Goal: Use online tool/utility: Utilize a website feature to perform a specific function

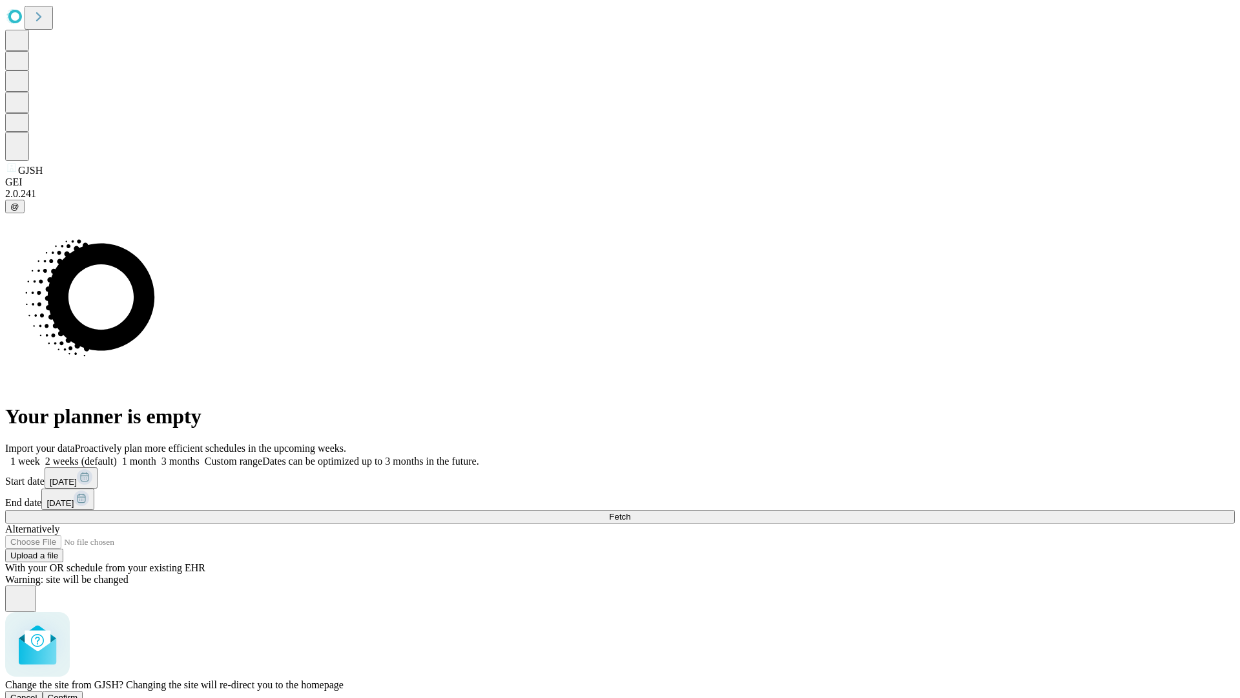
click at [78, 693] on span "Confirm" at bounding box center [63, 698] width 30 height 10
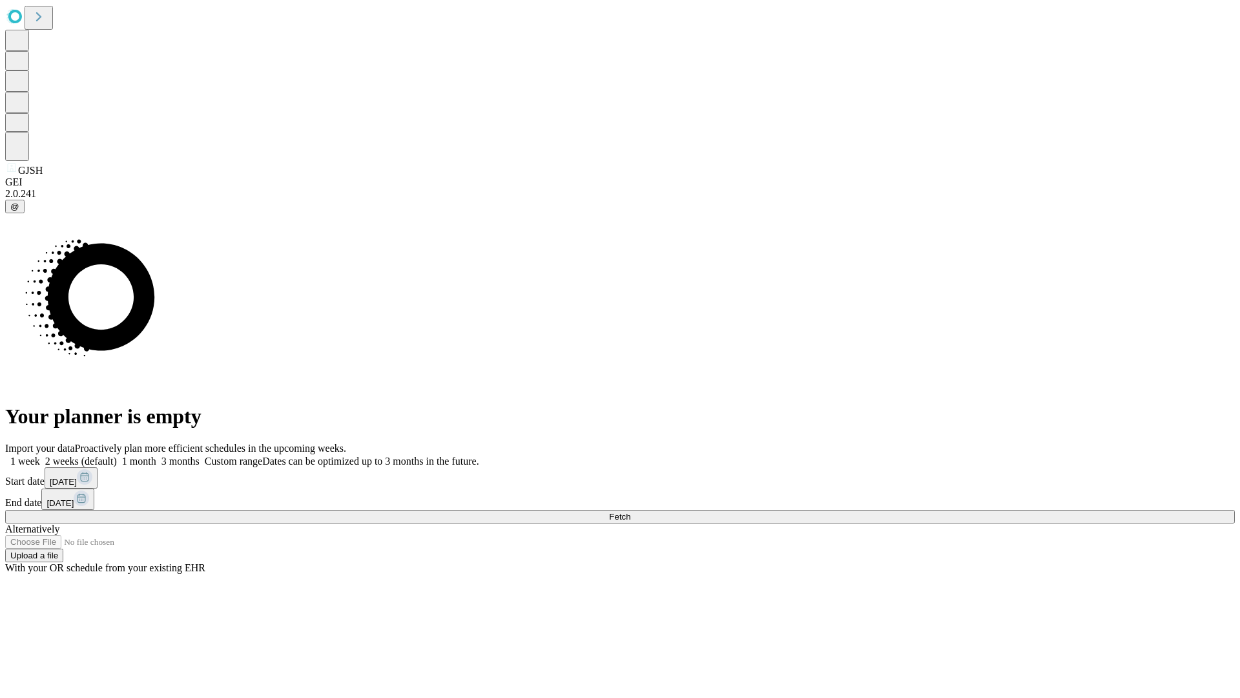
click at [40, 455] on label "1 week" at bounding box center [22, 460] width 35 height 11
click at [631, 512] on span "Fetch" at bounding box center [619, 517] width 21 height 10
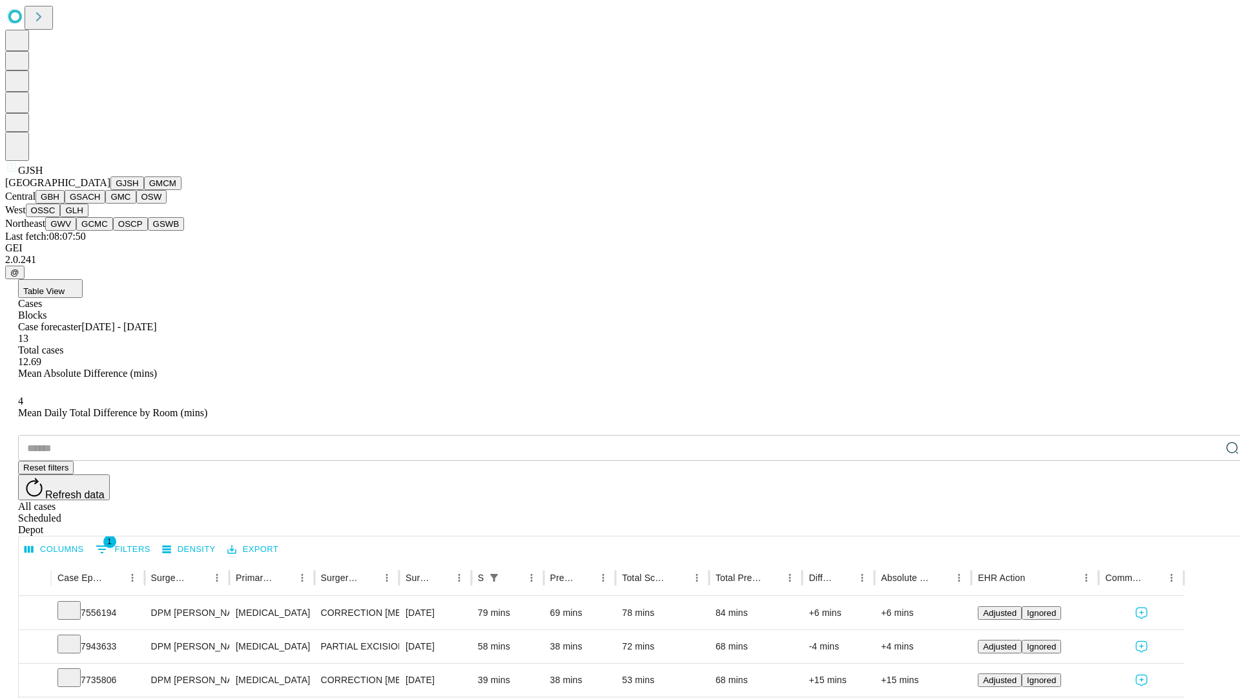
click at [144, 190] on button "GMCM" at bounding box center [162, 183] width 37 height 14
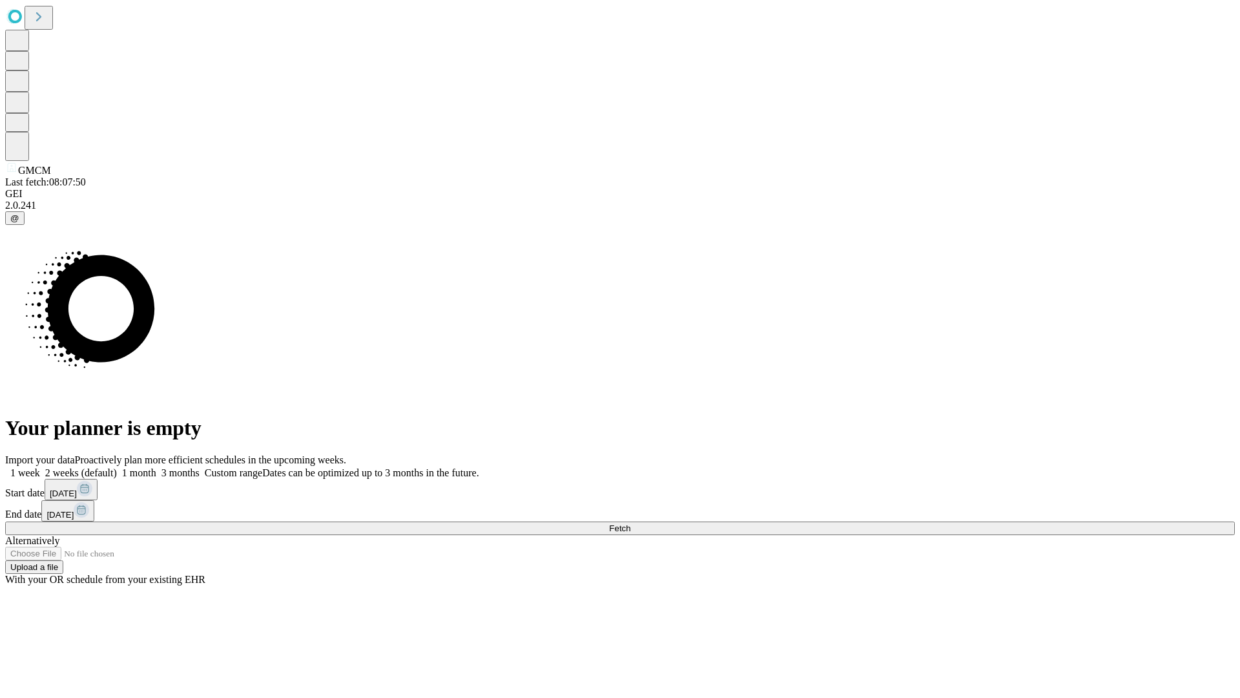
click at [631, 523] on span "Fetch" at bounding box center [619, 528] width 21 height 10
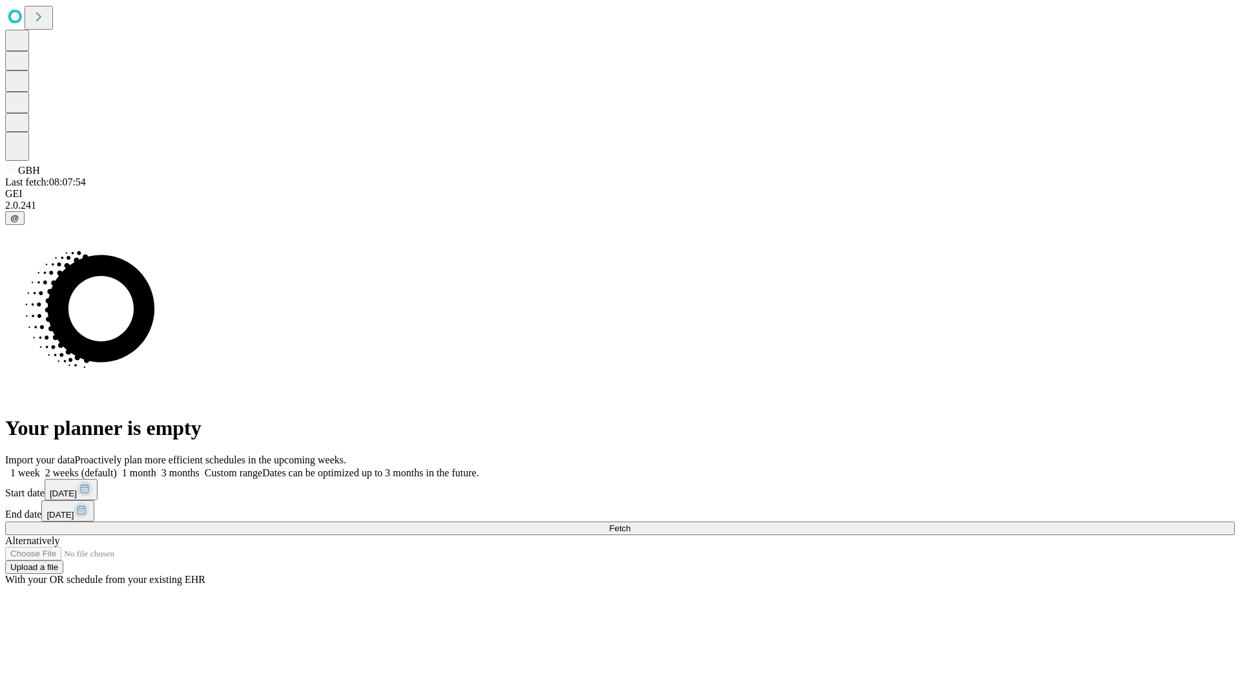
click at [40, 467] on label "1 week" at bounding box center [22, 472] width 35 height 11
click at [631, 523] on span "Fetch" at bounding box center [619, 528] width 21 height 10
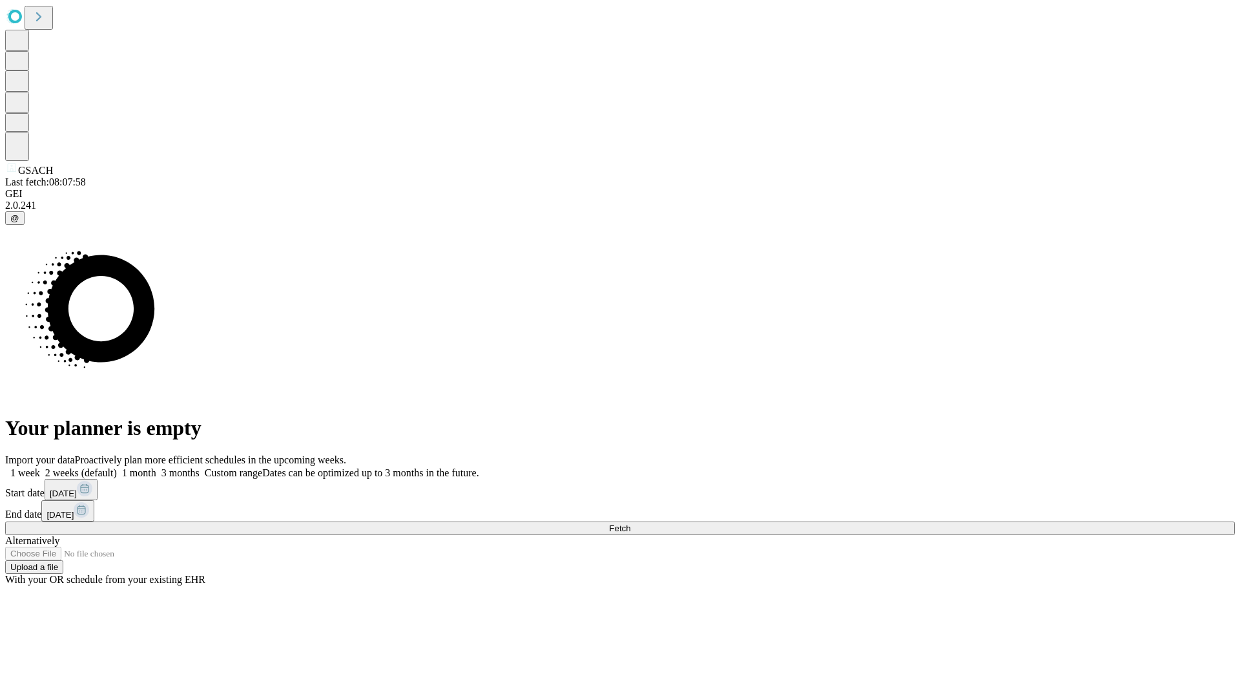
click at [40, 467] on label "1 week" at bounding box center [22, 472] width 35 height 11
click at [631, 523] on span "Fetch" at bounding box center [619, 528] width 21 height 10
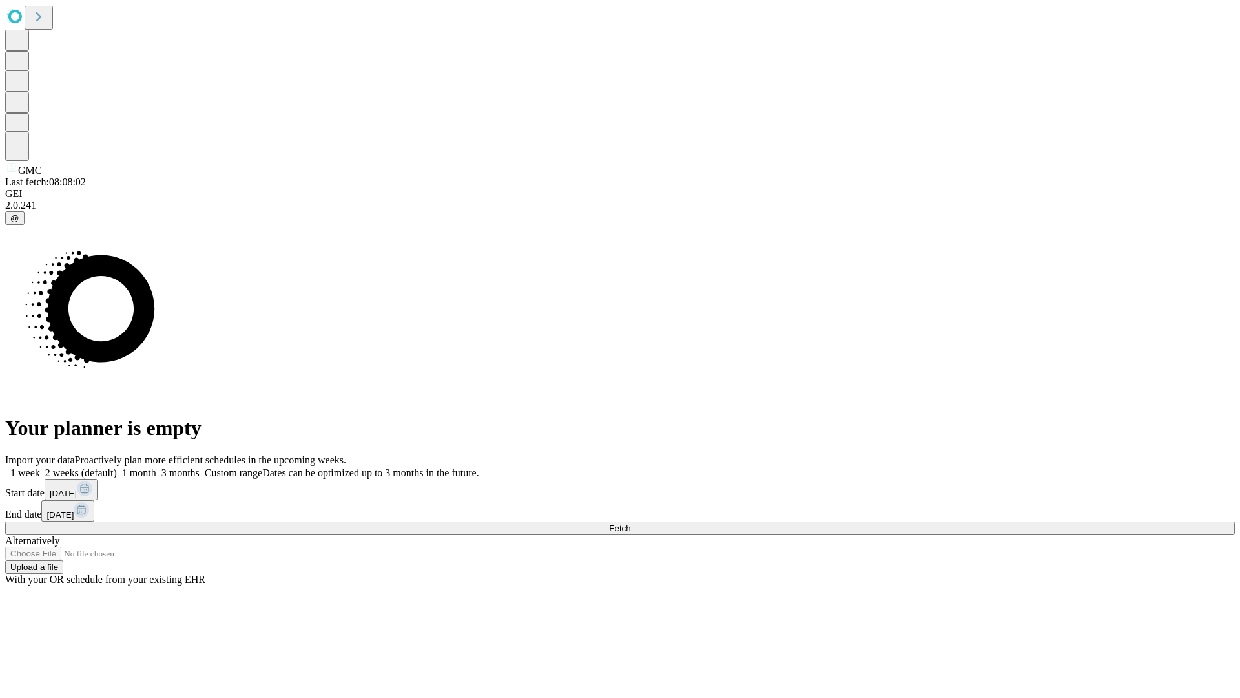
click at [40, 467] on label "1 week" at bounding box center [22, 472] width 35 height 11
click at [631, 523] on span "Fetch" at bounding box center [619, 528] width 21 height 10
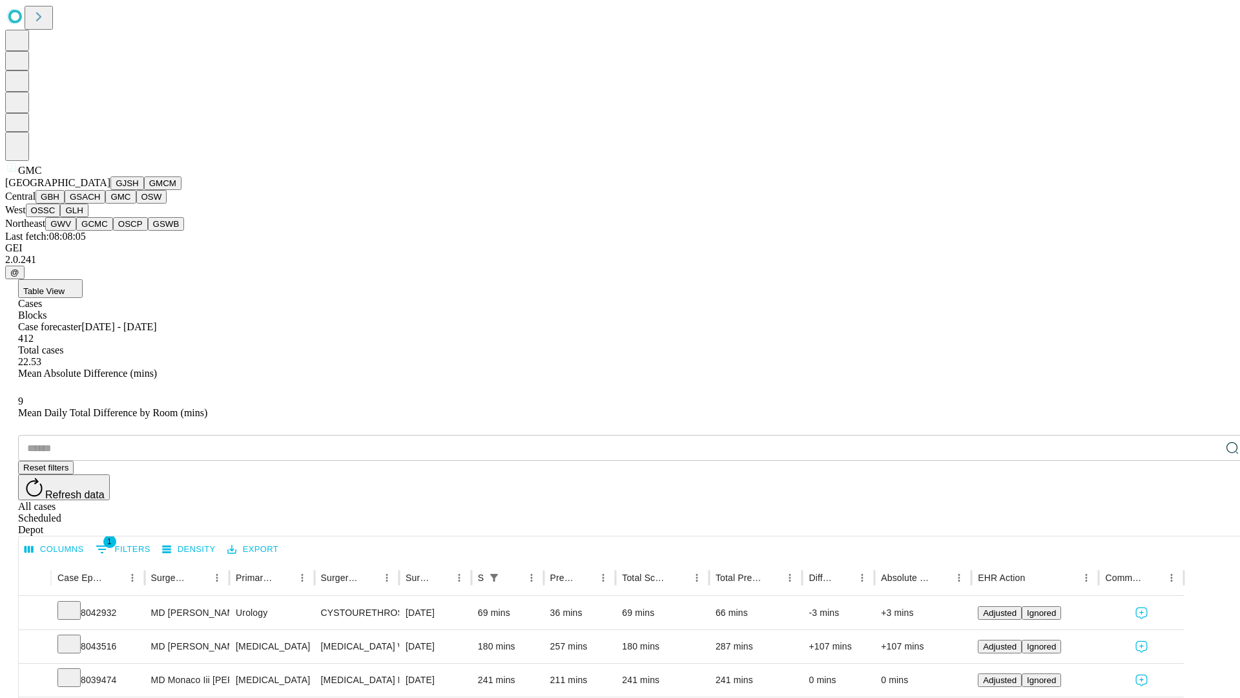
click at [136, 204] on button "OSW" at bounding box center [151, 197] width 31 height 14
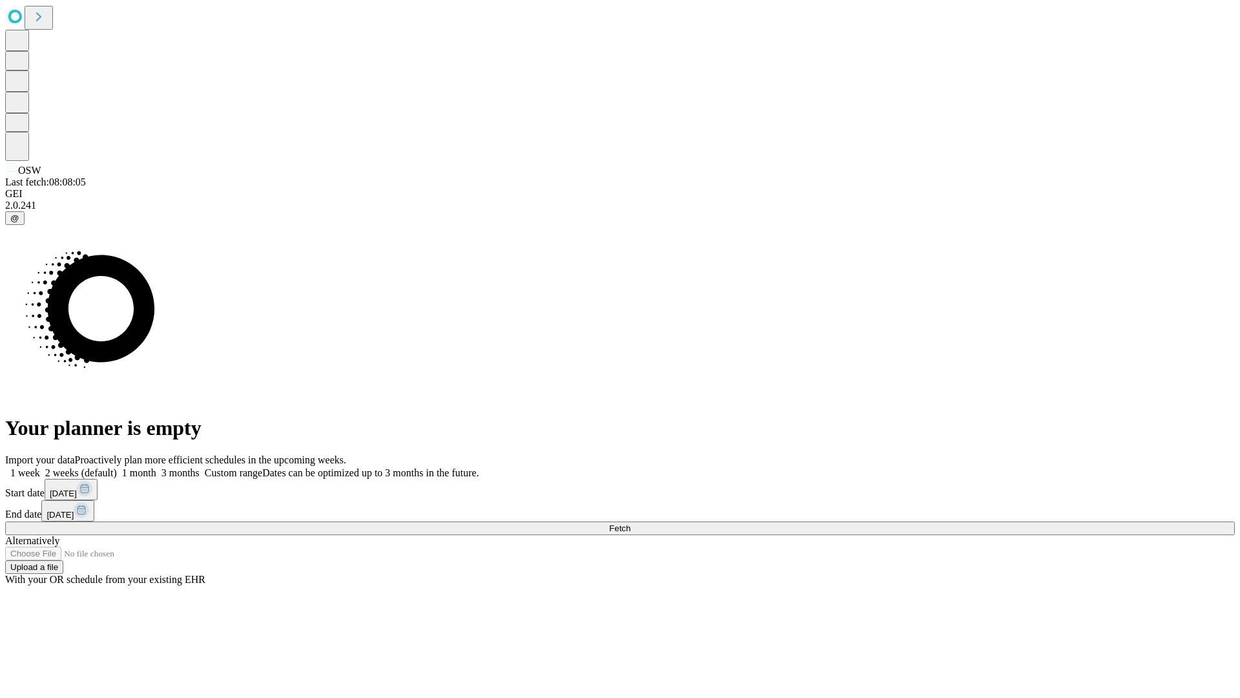
click at [40, 467] on label "1 week" at bounding box center [22, 472] width 35 height 11
click at [631, 523] on span "Fetch" at bounding box center [619, 528] width 21 height 10
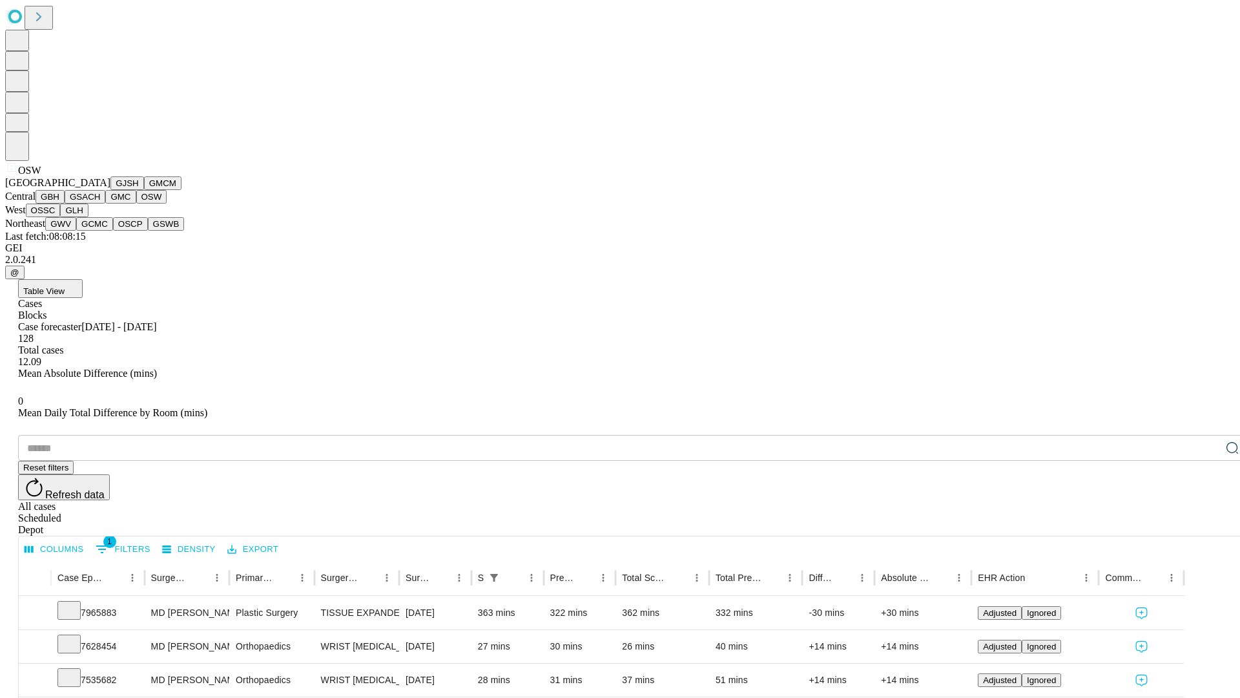
click at [61, 217] on button "OSSC" at bounding box center [43, 211] width 35 height 14
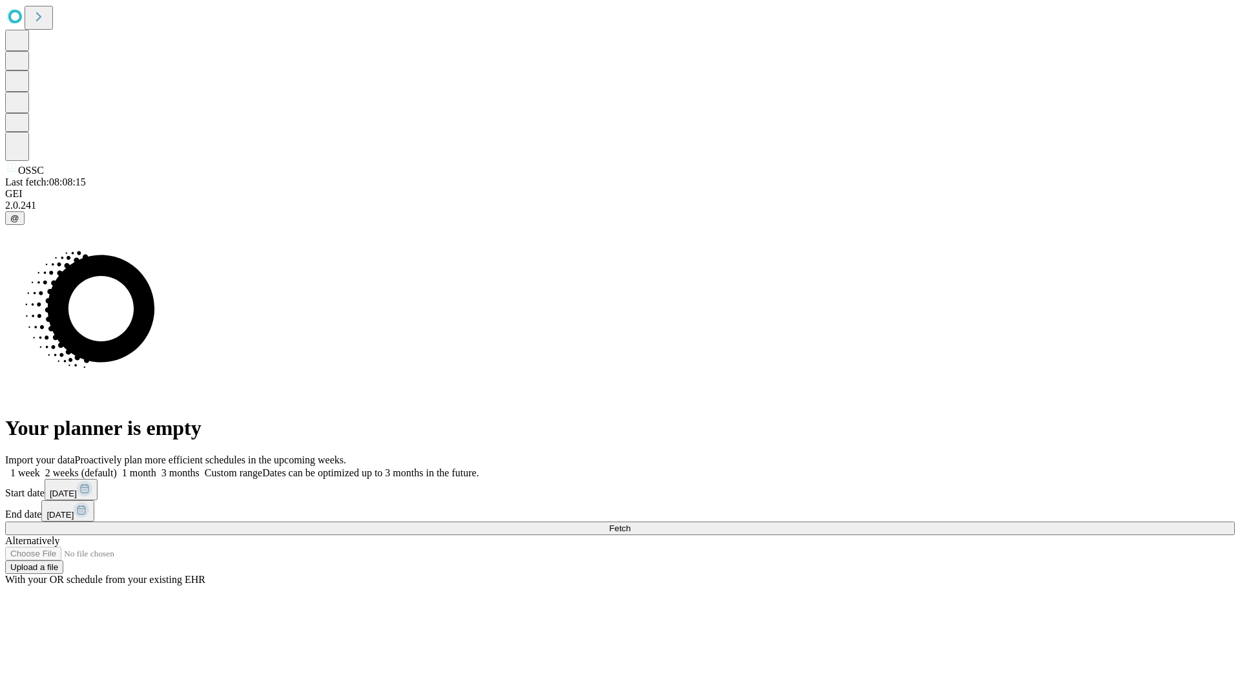
click at [40, 467] on label "1 week" at bounding box center [22, 472] width 35 height 11
click at [631, 523] on span "Fetch" at bounding box center [619, 528] width 21 height 10
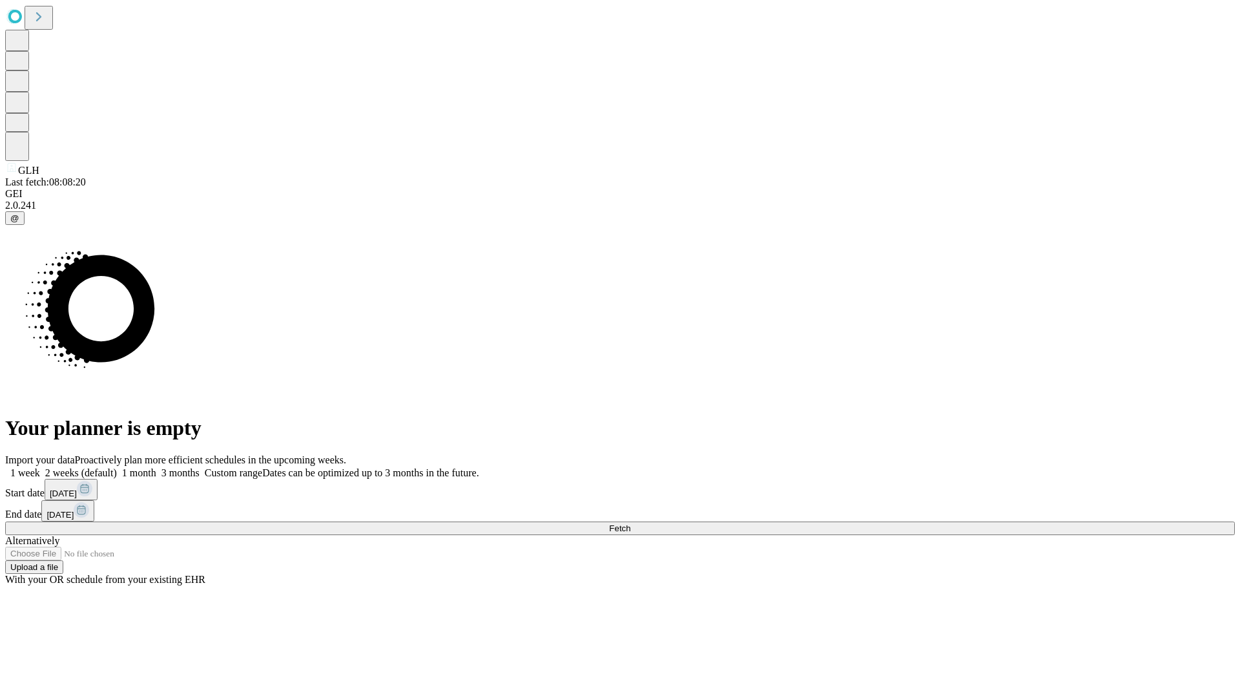
click at [40, 467] on label "1 week" at bounding box center [22, 472] width 35 height 11
click at [631, 523] on span "Fetch" at bounding box center [619, 528] width 21 height 10
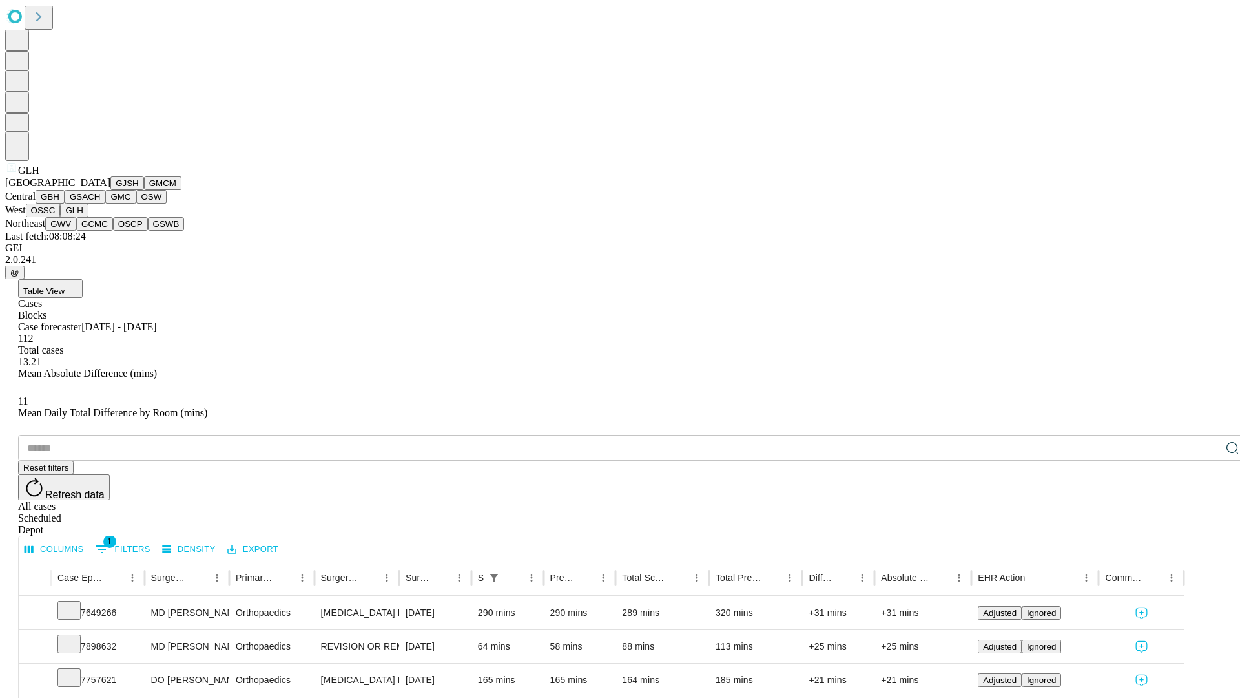
click at [76, 231] on button "GWV" at bounding box center [60, 224] width 31 height 14
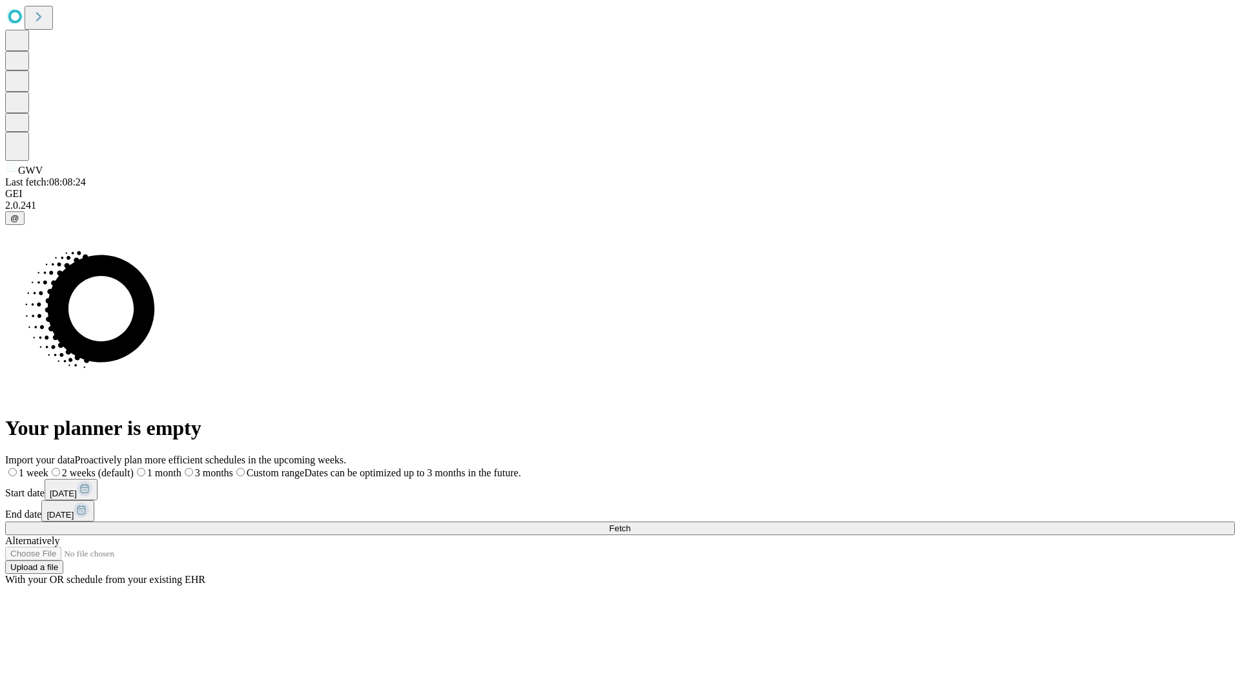
click at [48, 467] on label "1 week" at bounding box center [26, 472] width 43 height 11
click at [631, 523] on span "Fetch" at bounding box center [619, 528] width 21 height 10
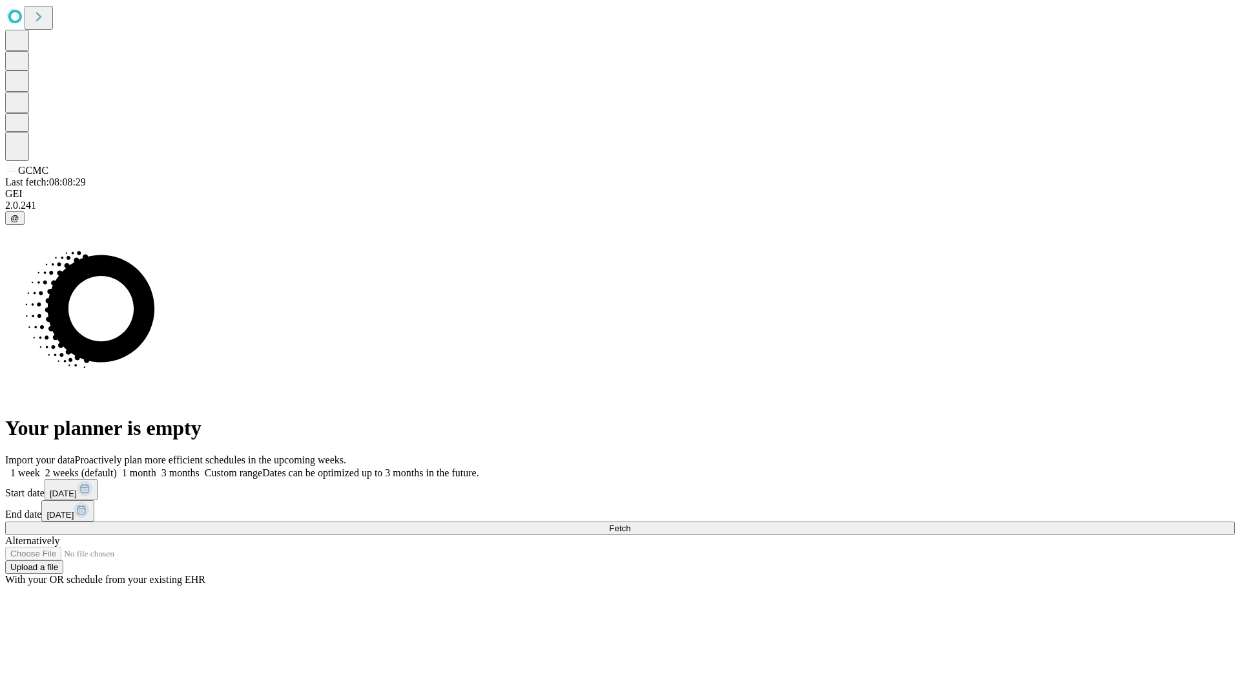
click at [40, 467] on label "1 week" at bounding box center [22, 472] width 35 height 11
click at [631, 523] on span "Fetch" at bounding box center [619, 528] width 21 height 10
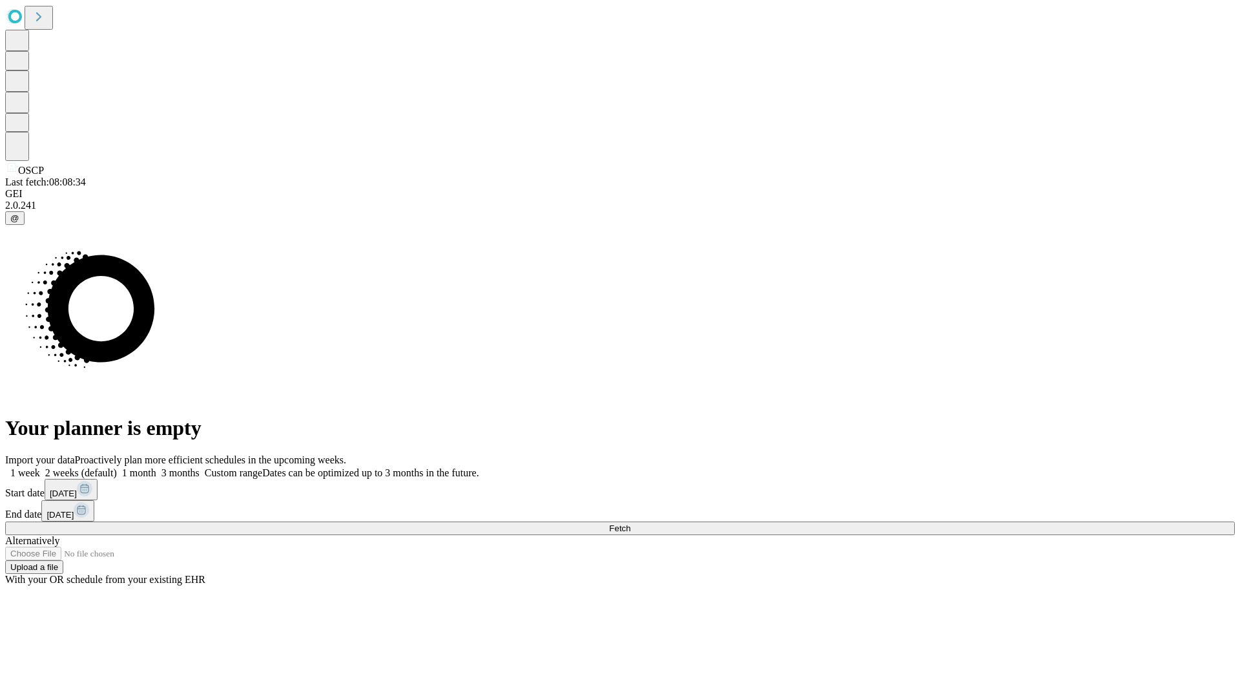
click at [40, 467] on label "1 week" at bounding box center [22, 472] width 35 height 11
click at [631, 523] on span "Fetch" at bounding box center [619, 528] width 21 height 10
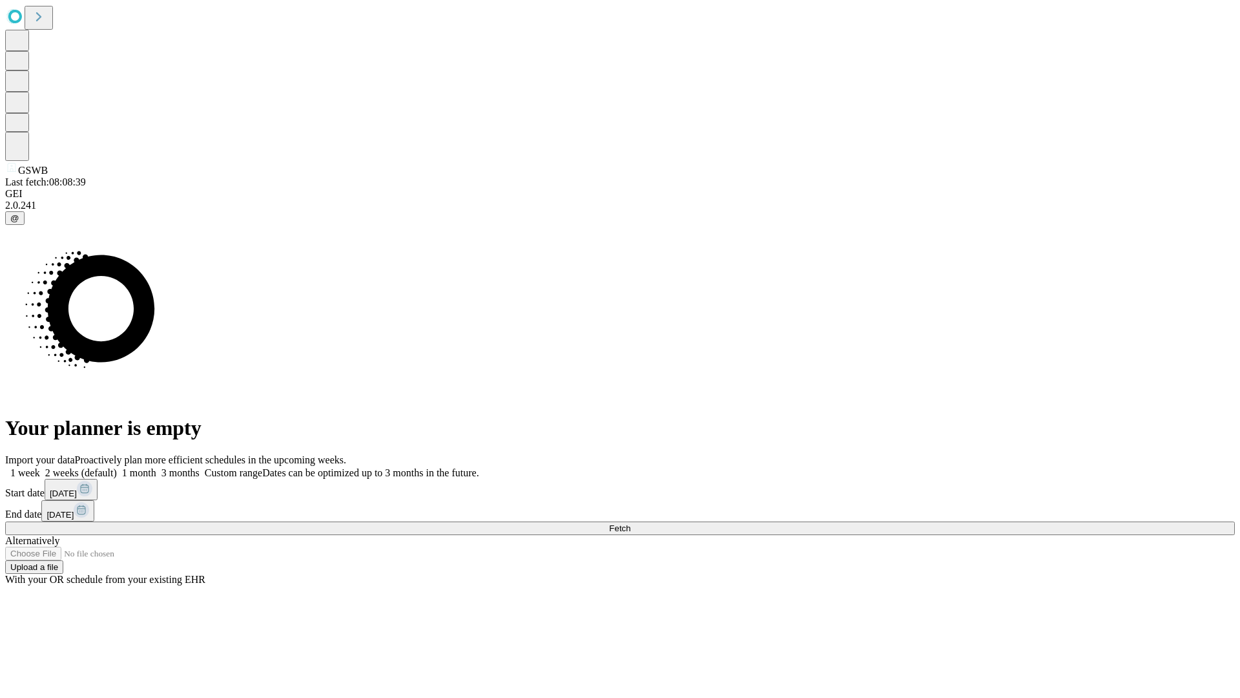
click at [40, 467] on label "1 week" at bounding box center [22, 472] width 35 height 11
click at [631, 523] on span "Fetch" at bounding box center [619, 528] width 21 height 10
